Goal: Find specific page/section: Find specific page/section

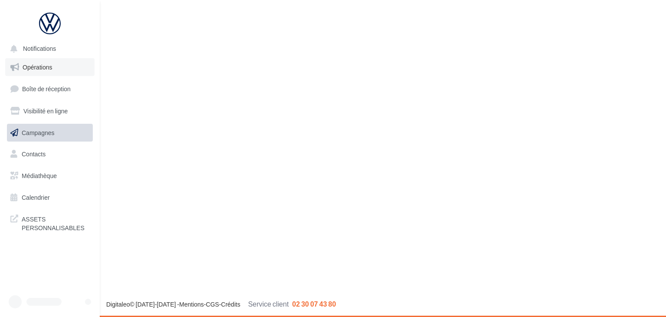
click at [53, 66] on link "Opérations" at bounding box center [49, 67] width 89 height 18
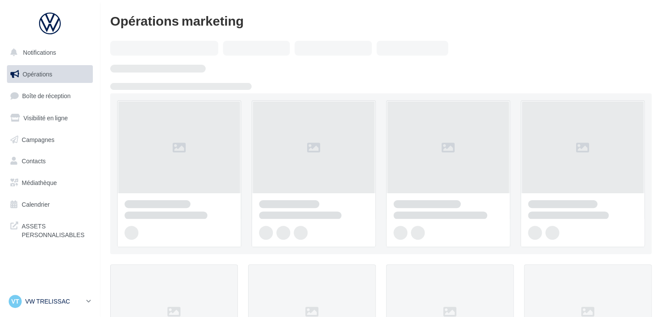
click at [60, 294] on div "VT VW TRELISSAC vw-tre-pau" at bounding box center [46, 300] width 74 height 13
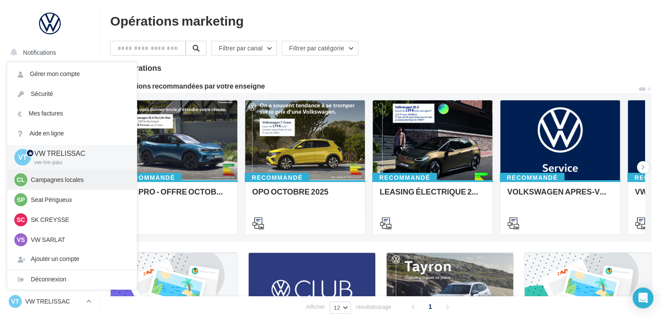
click at [54, 181] on p "Campagnes locales" at bounding box center [78, 179] width 95 height 9
